Goal: Information Seeking & Learning: Learn about a topic

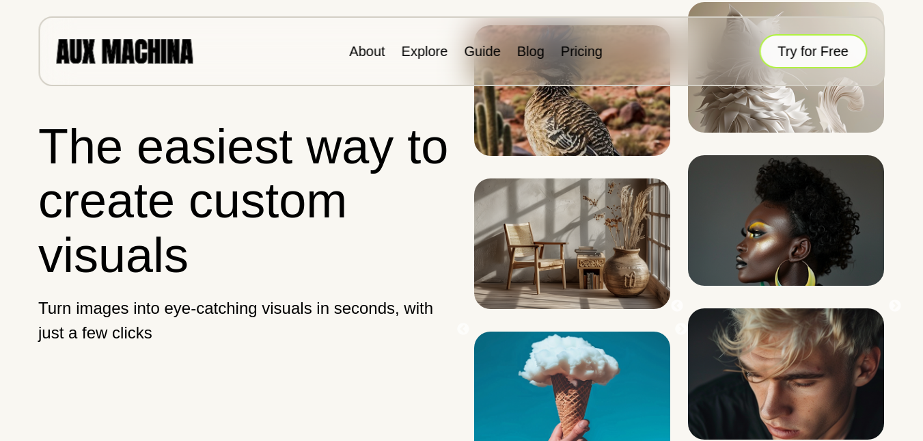
click at [798, 55] on button "Try for Free" at bounding box center [813, 51] width 108 height 34
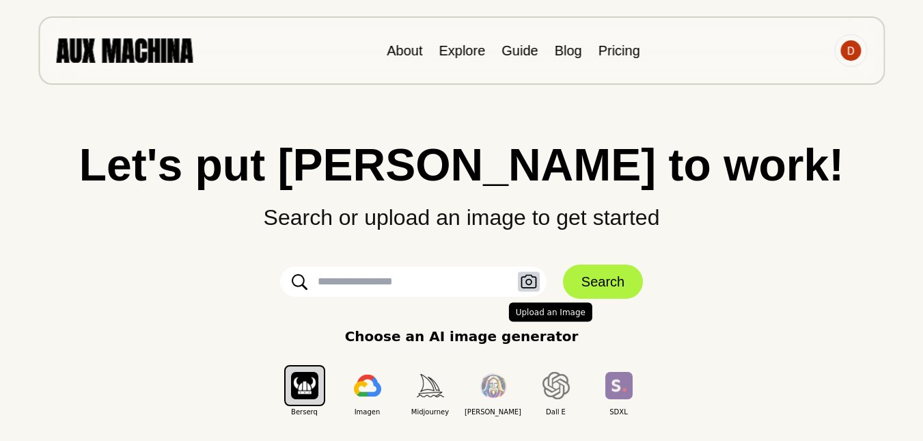
click at [527, 280] on icon "button" at bounding box center [529, 282] width 16 height 14
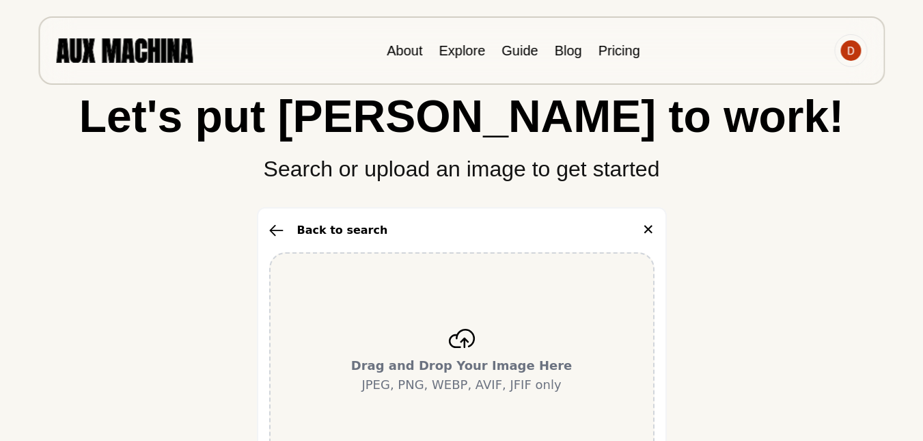
scroll to position [137, 0]
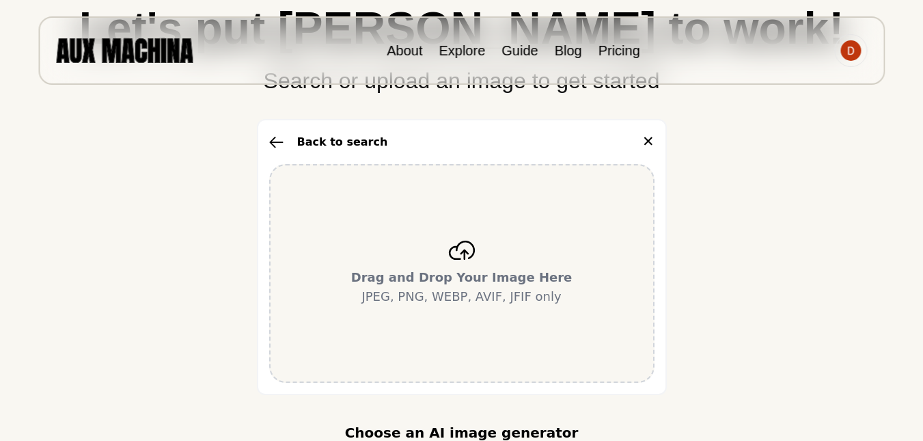
click at [474, 288] on p "Drag and Drop Your Image Here JPEG, PNG, WEBP, AVIF, JFIF only" at bounding box center [461, 287] width 221 height 38
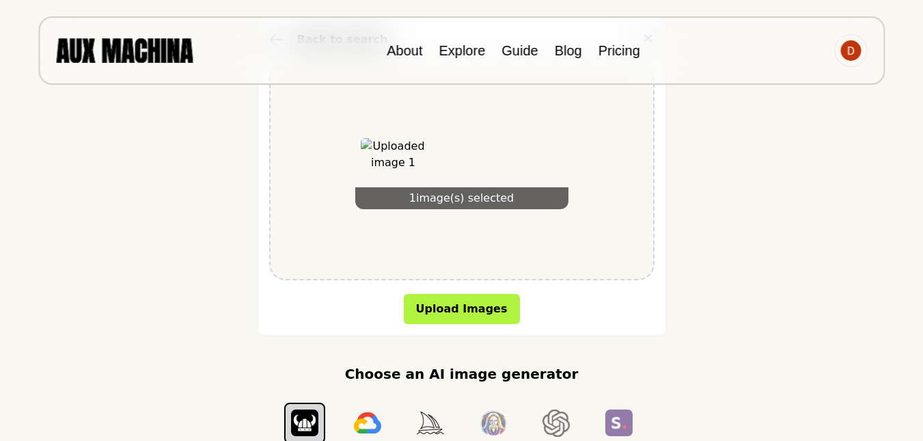
scroll to position [273, 0]
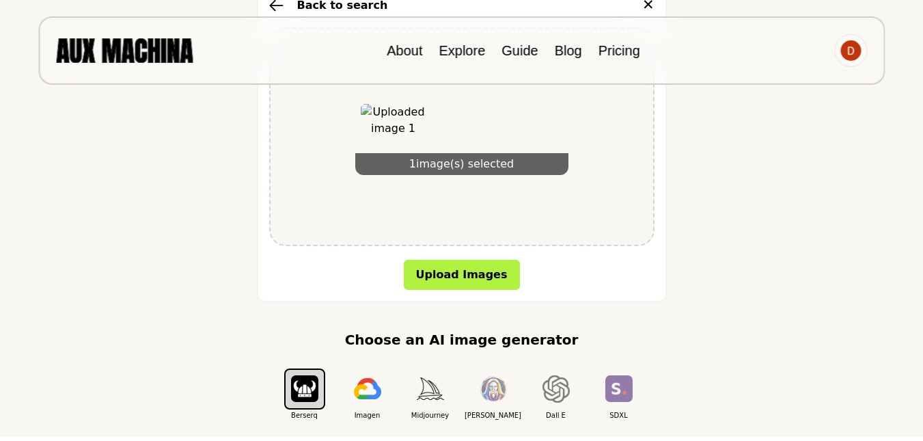
click at [404, 125] on img at bounding box center [394, 137] width 66 height 66
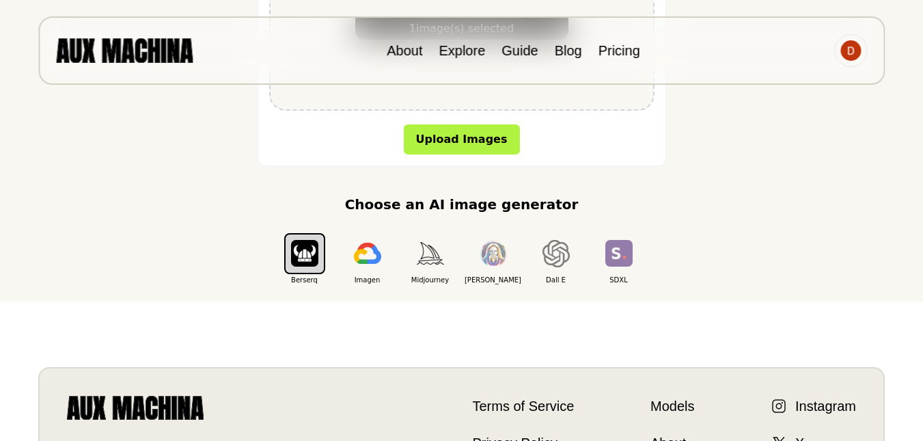
scroll to position [342, 0]
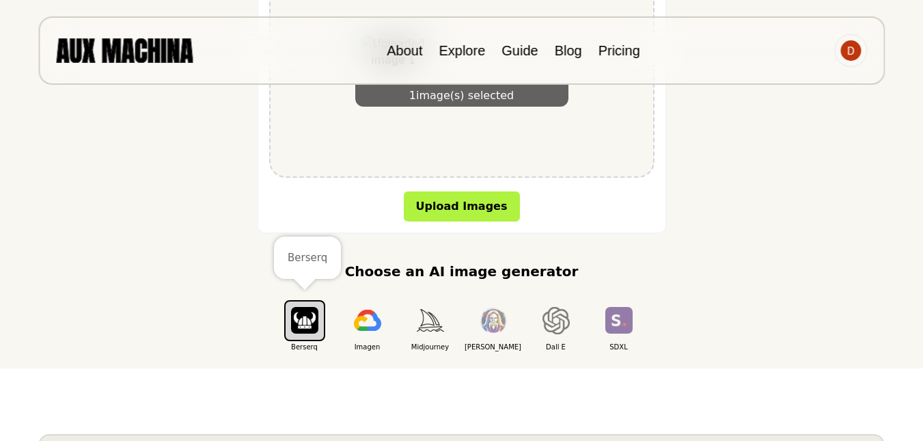
click at [313, 325] on img "button" at bounding box center [304, 320] width 27 height 27
click at [376, 324] on img "button" at bounding box center [367, 320] width 27 height 22
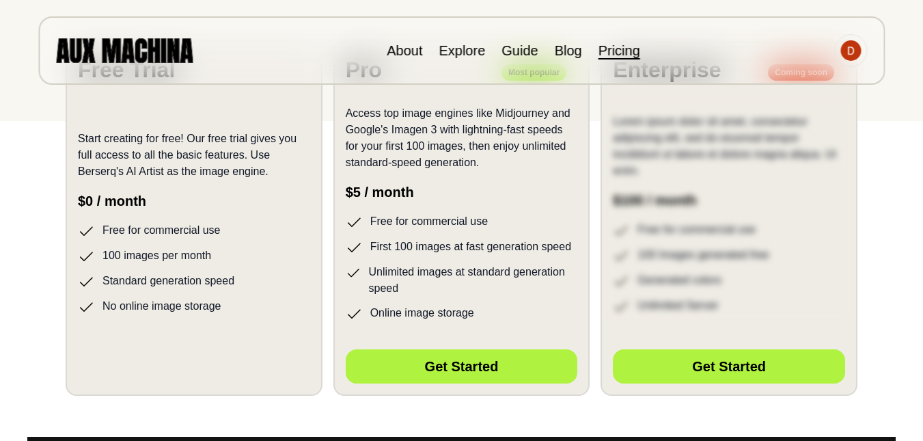
scroll to position [342, 0]
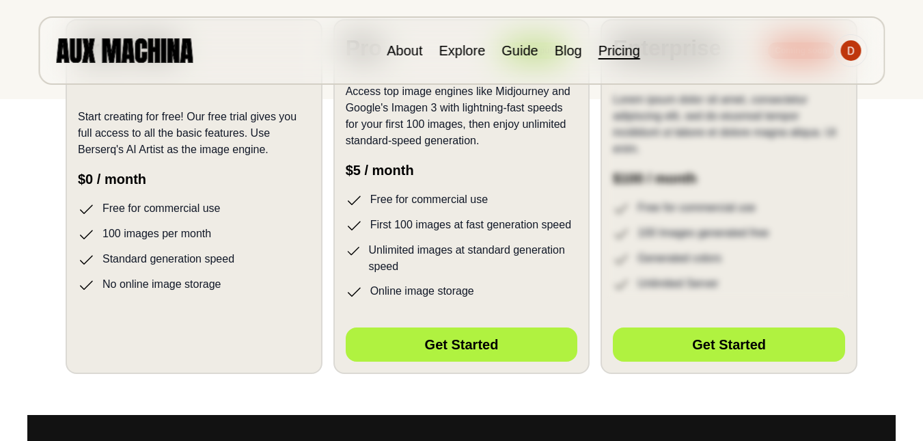
click at [260, 279] on li "No online image storage" at bounding box center [194, 284] width 232 height 17
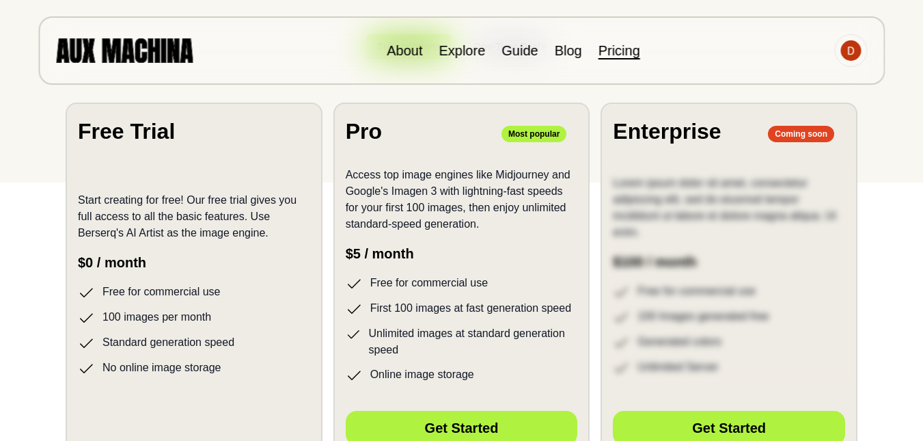
scroll to position [205, 0]
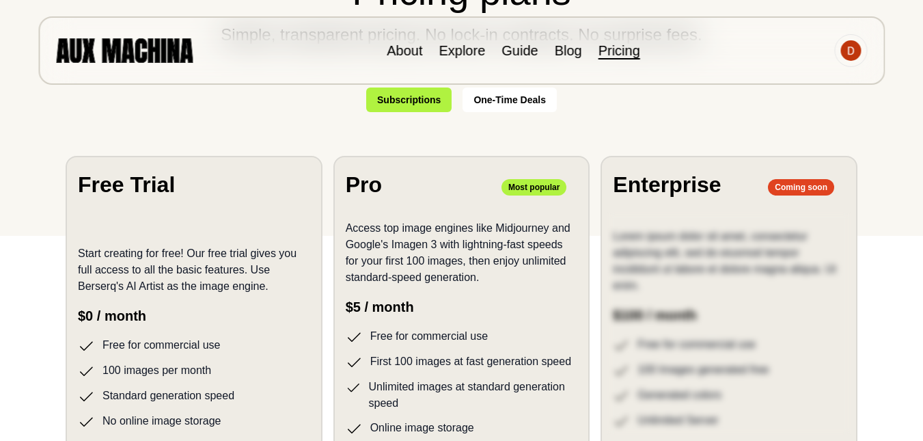
click at [236, 283] on p "Start creating for free! Our free trial gives you full access to all the basic …" at bounding box center [194, 269] width 232 height 49
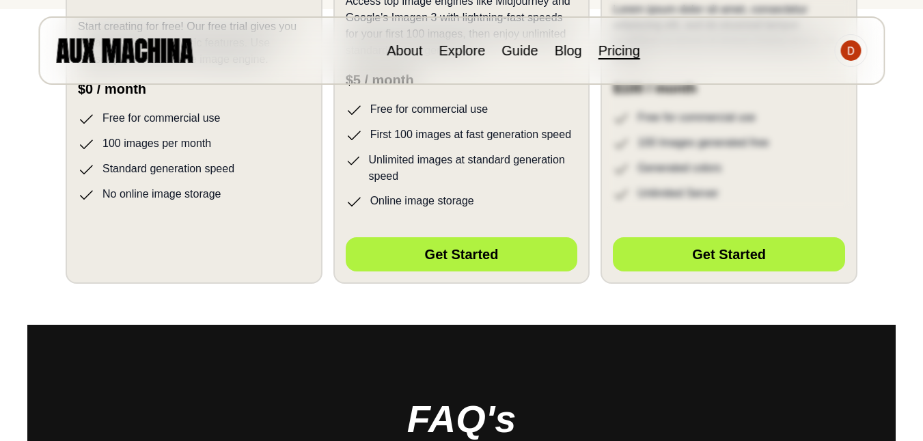
scroll to position [342, 0]
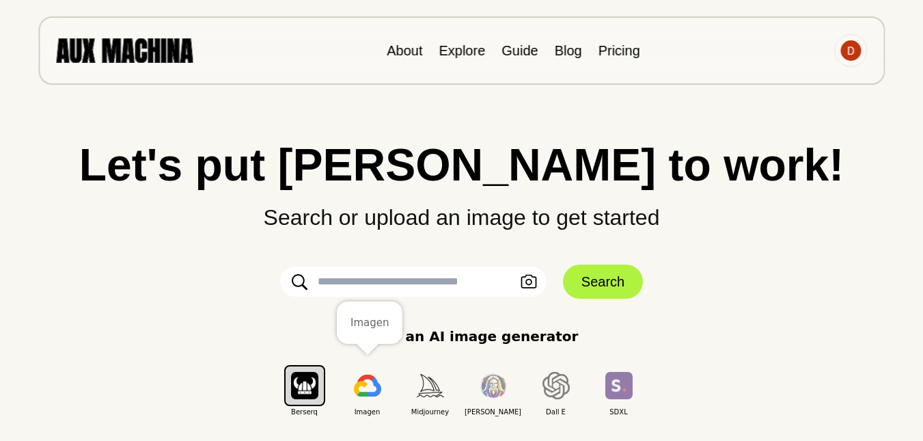
click at [370, 389] on img "button" at bounding box center [367, 385] width 27 height 22
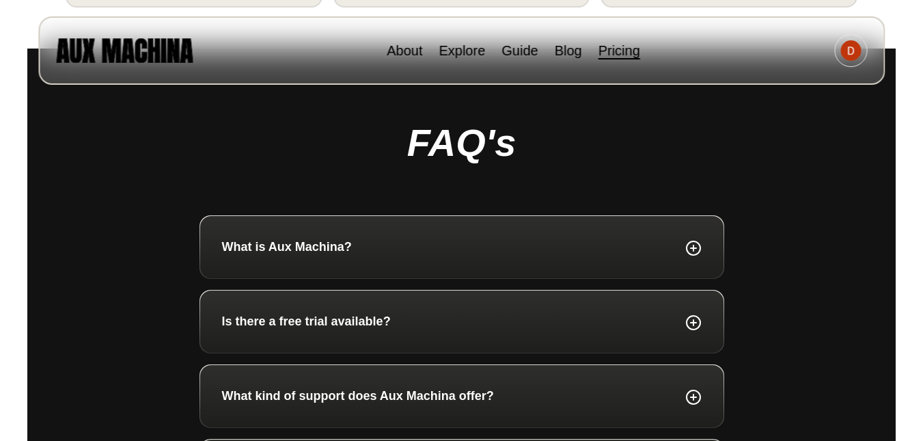
scroll to position [751, 0]
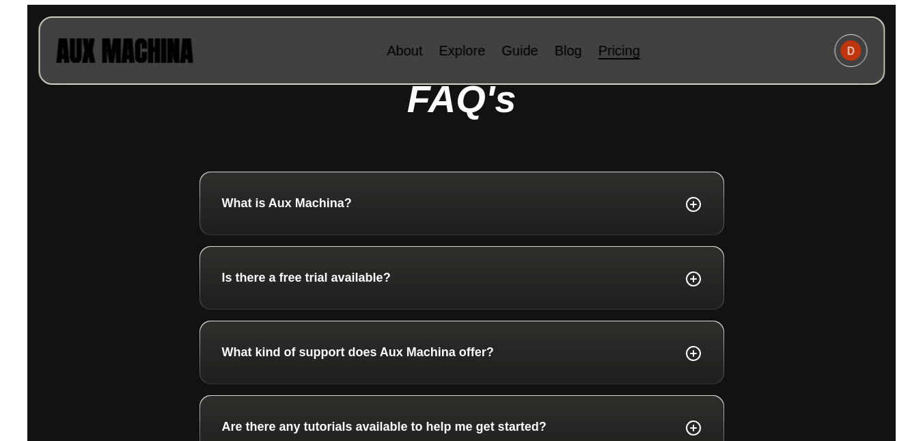
click at [329, 282] on p "Is there a free trial available?" at bounding box center [306, 277] width 169 height 18
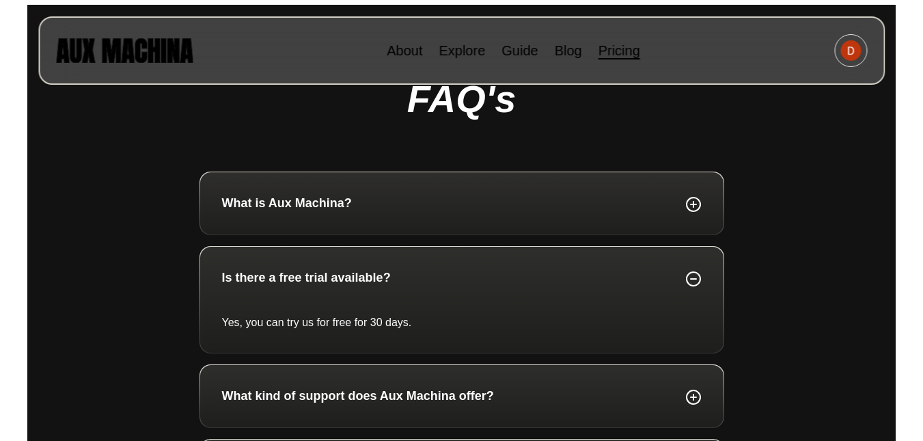
click at [344, 327] on p "Yes, you can try us for free for 30 days." at bounding box center [462, 322] width 480 height 16
